Goal: Find specific page/section: Find specific page/section

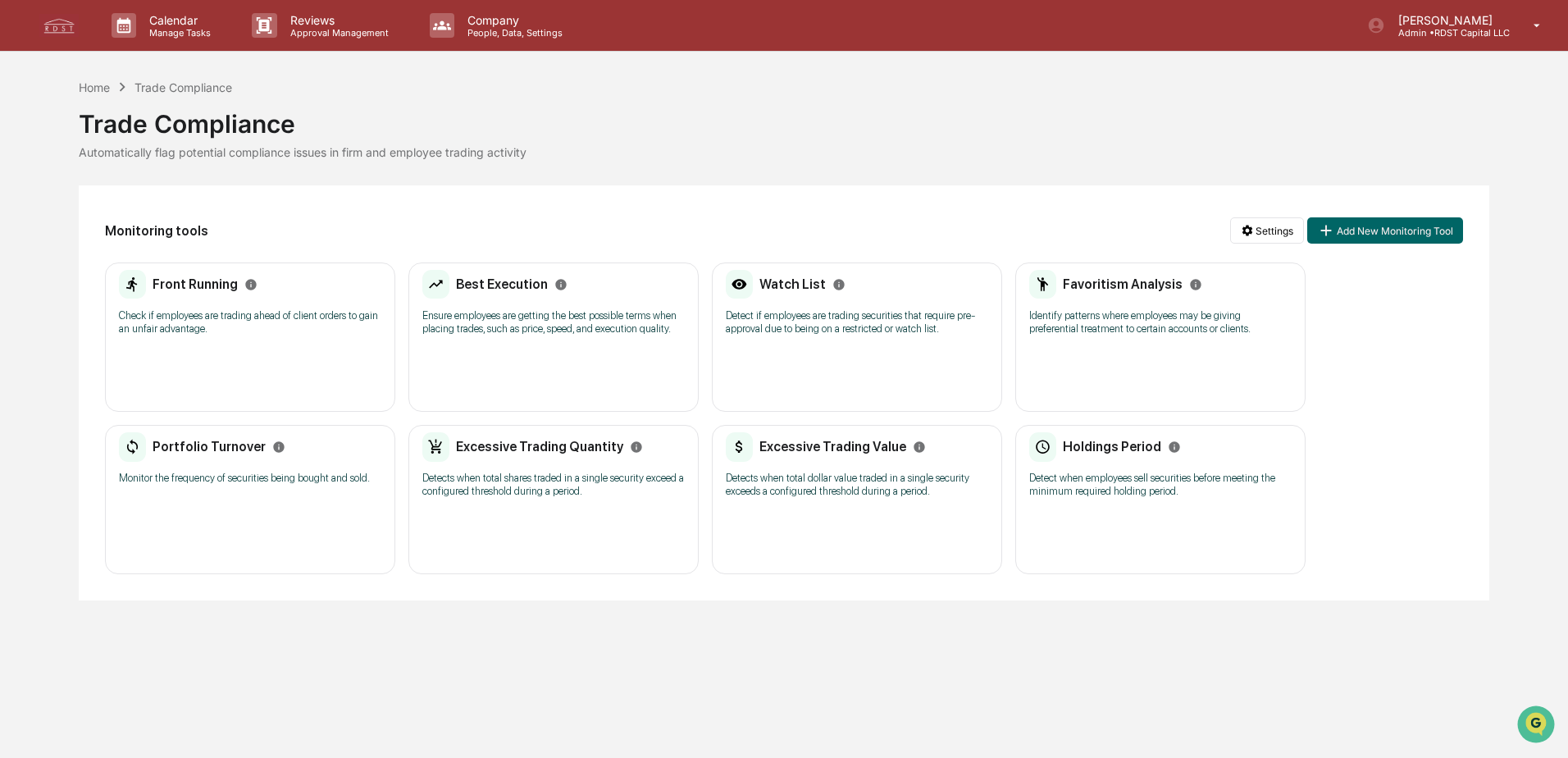
click at [1090, 447] on h2 "Holdings Period" at bounding box center [1112, 446] width 99 height 16
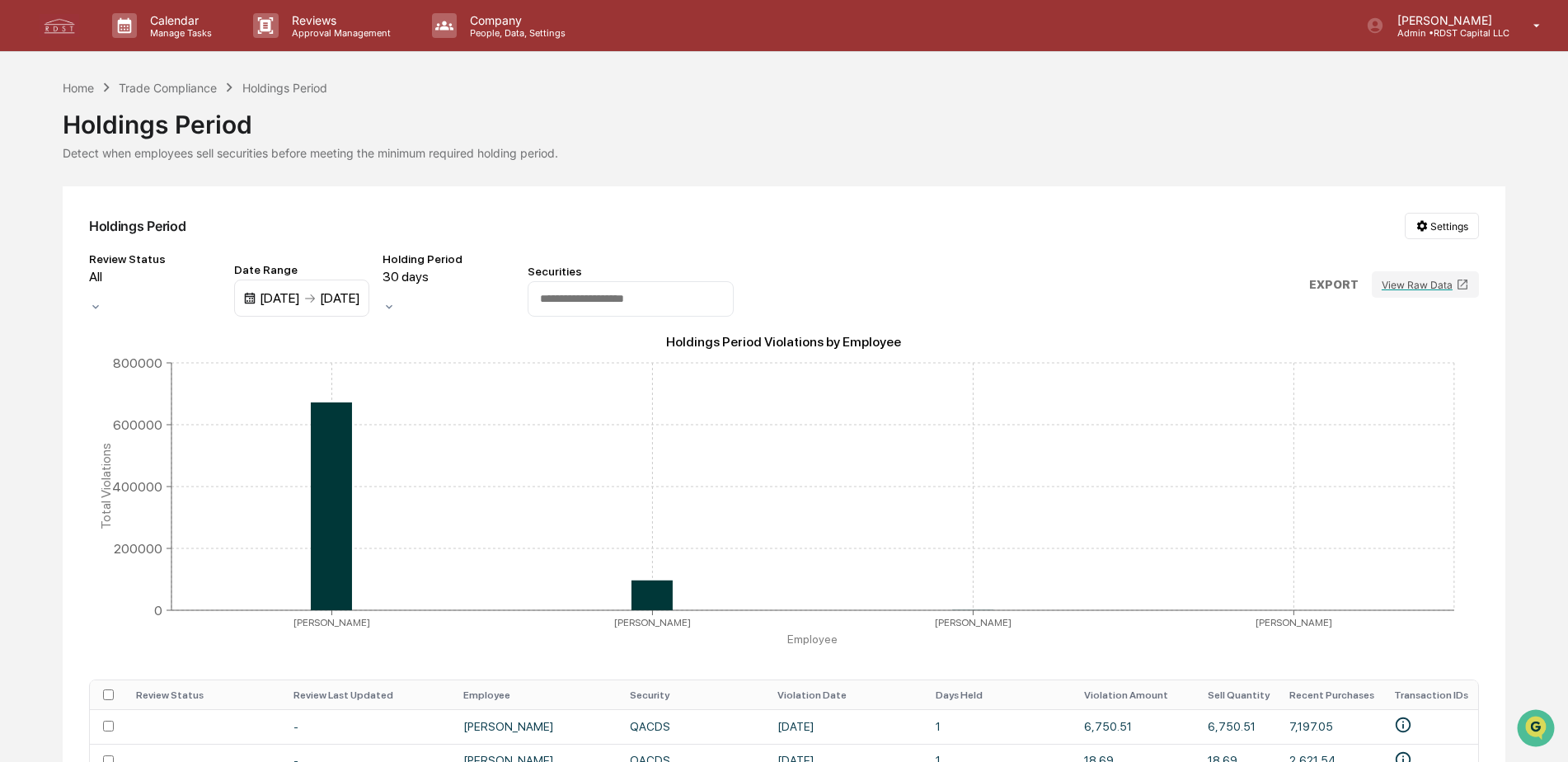
click at [164, 93] on div "Trade Compliance" at bounding box center [168, 88] width 98 height 14
click at [157, 22] on p "Calendar" at bounding box center [178, 20] width 83 height 14
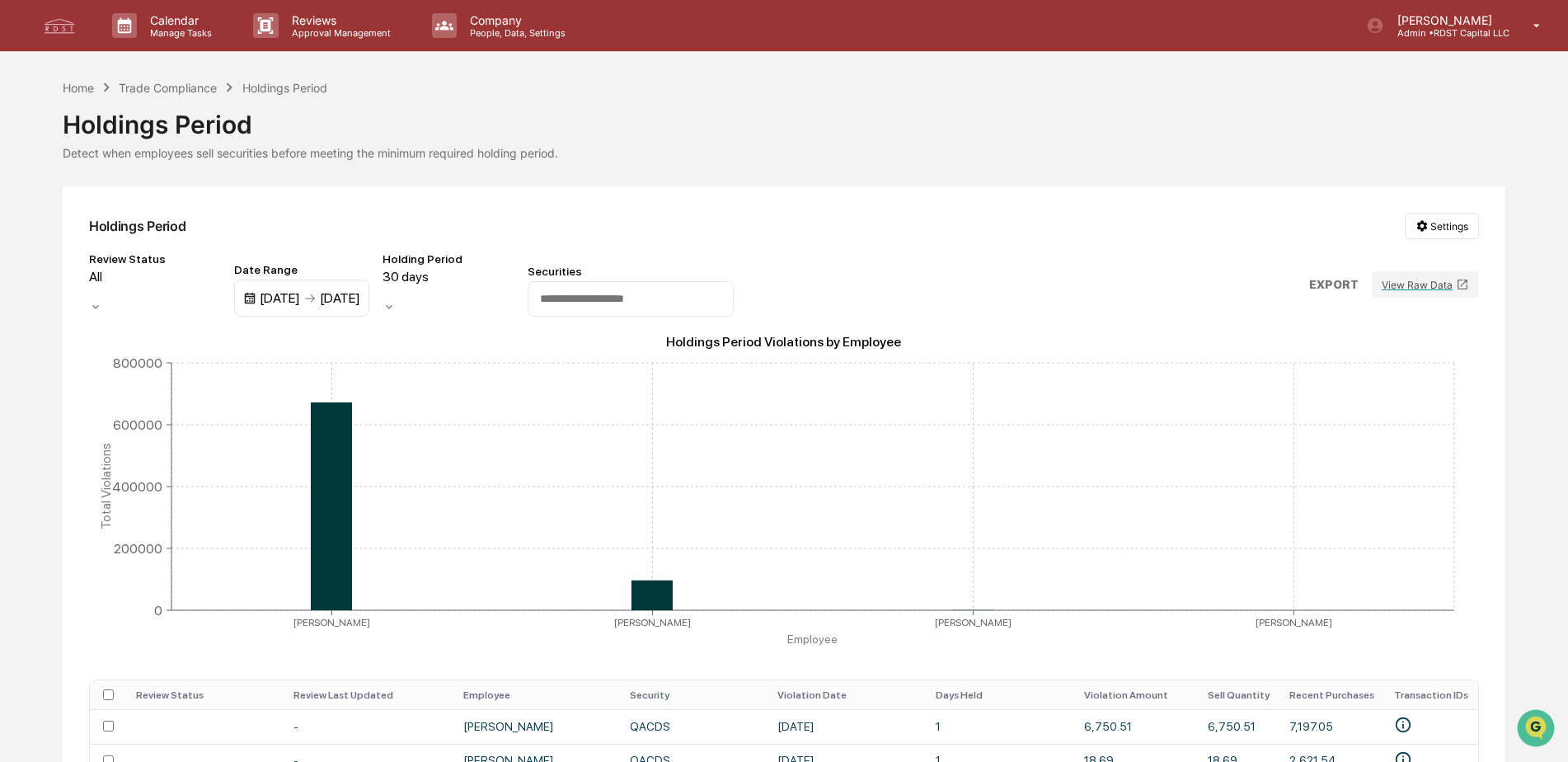
click at [1532, 26] on icon at bounding box center [1537, 26] width 29 height 16
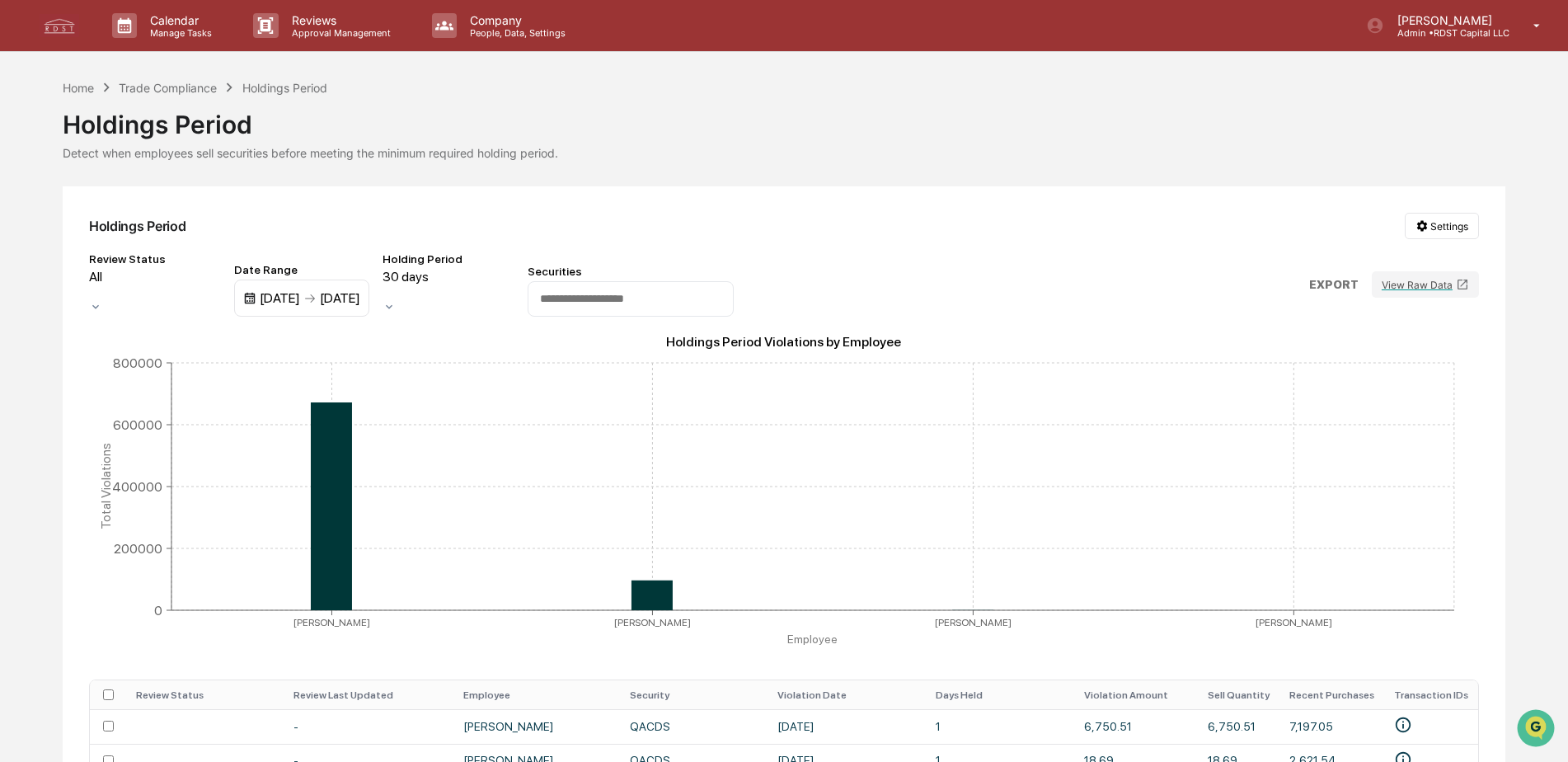
click at [471, 28] on p "People, Data, Settings" at bounding box center [516, 33] width 117 height 12
